Goal: Navigation & Orientation: Find specific page/section

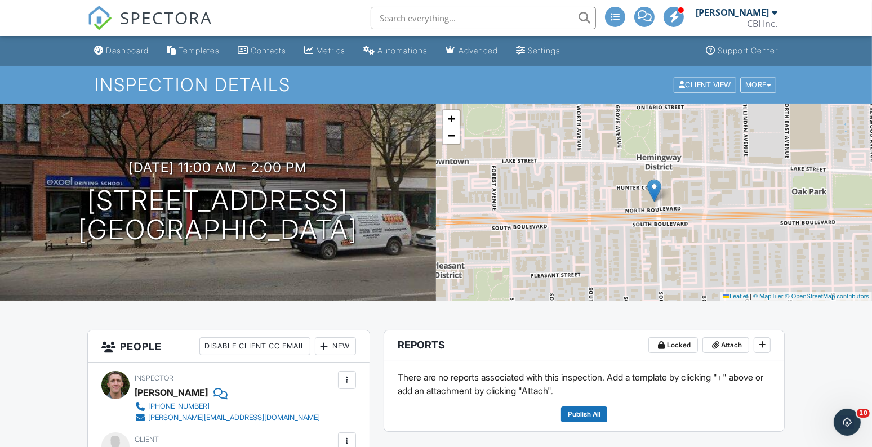
click at [121, 68] on div "Inspection Details Client View More Property Details Reschedule Reorder / Copy …" at bounding box center [436, 85] width 872 height 38
click at [122, 48] on div "Dashboard" at bounding box center [127, 51] width 43 height 10
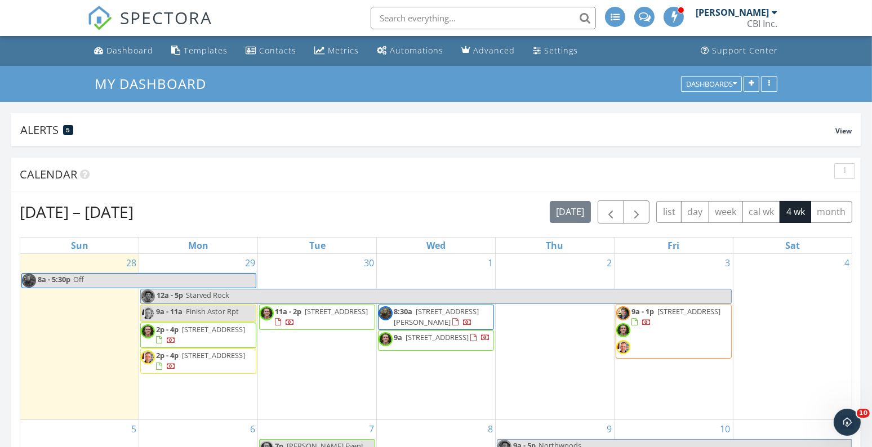
click at [305, 317] on span "[STREET_ADDRESS]" at bounding box center [336, 311] width 63 height 10
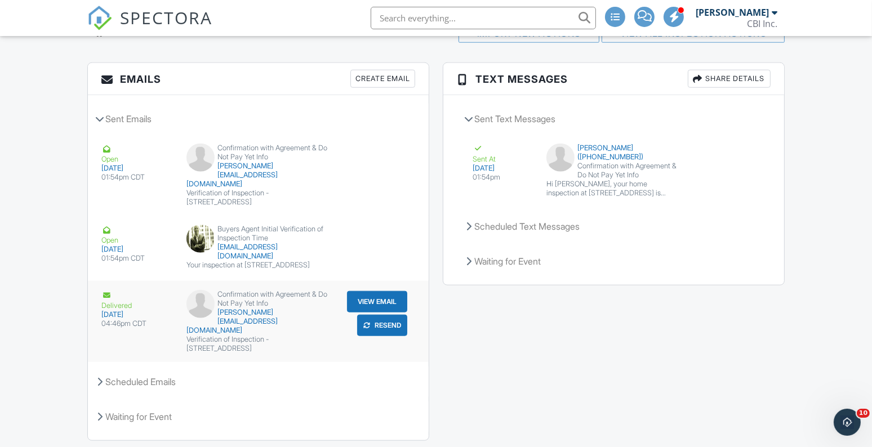
scroll to position [1321, 0]
